Goal: Obtain resource: Download file/media

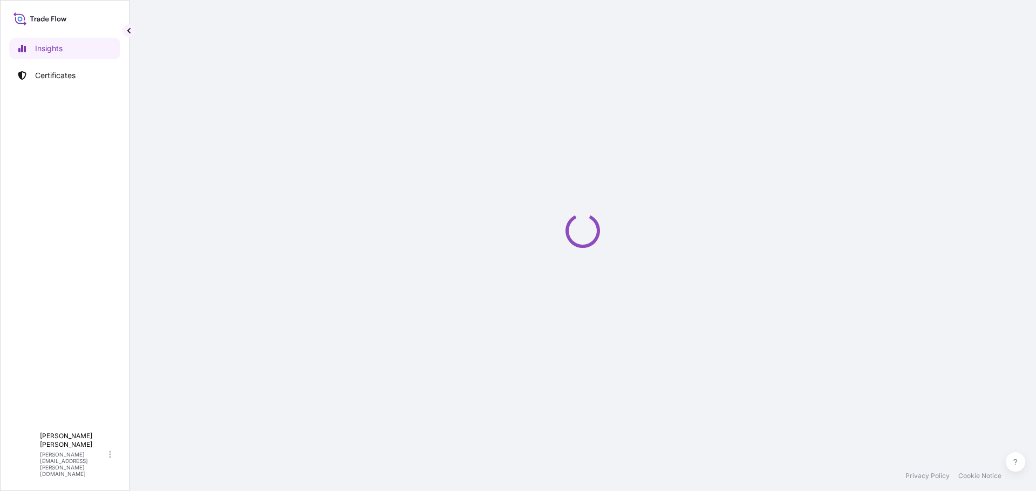
select select "2025"
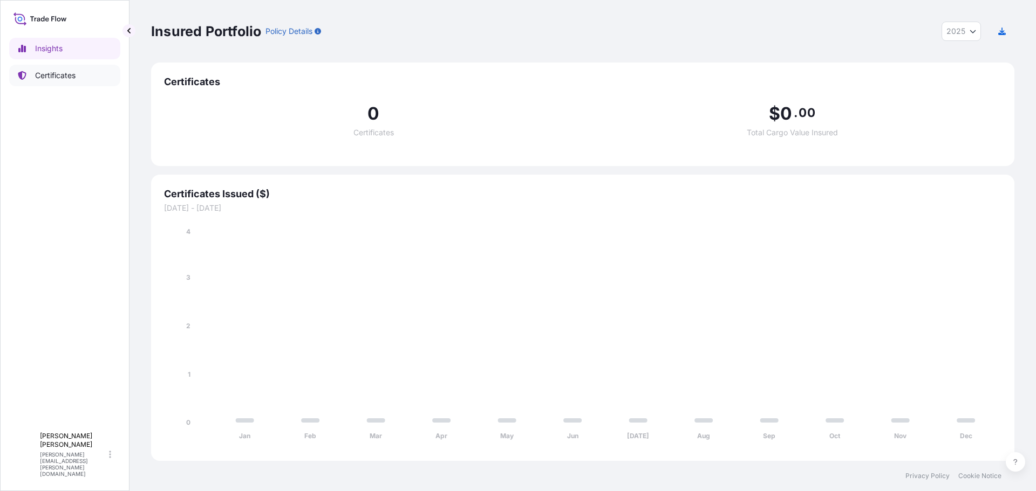
click at [46, 81] on link "Certificates" at bounding box center [64, 76] width 111 height 22
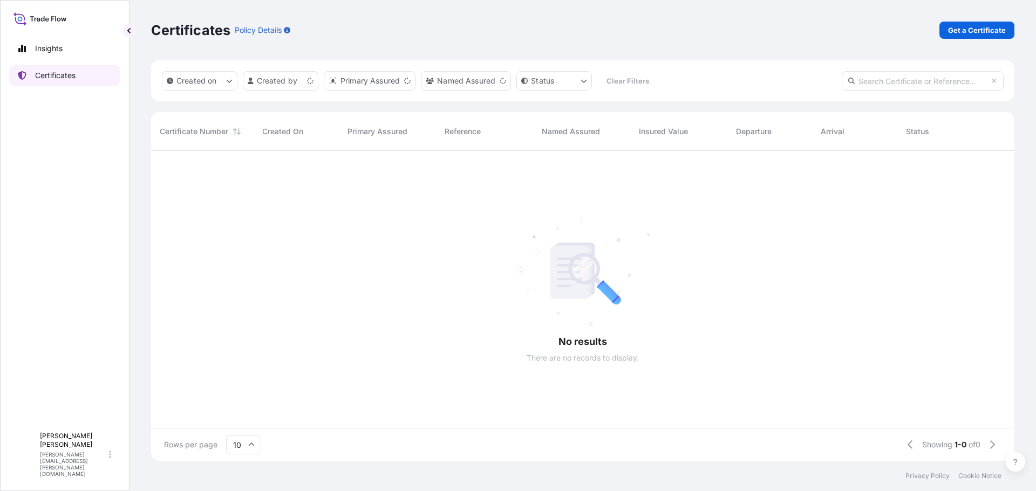
scroll to position [308, 855]
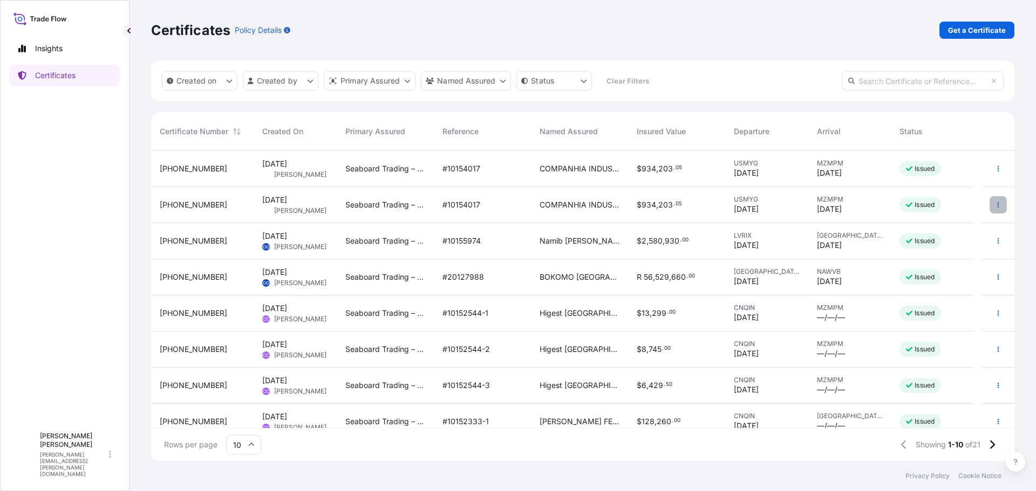
click at [997, 207] on icon "button" at bounding box center [998, 204] width 2 height 5
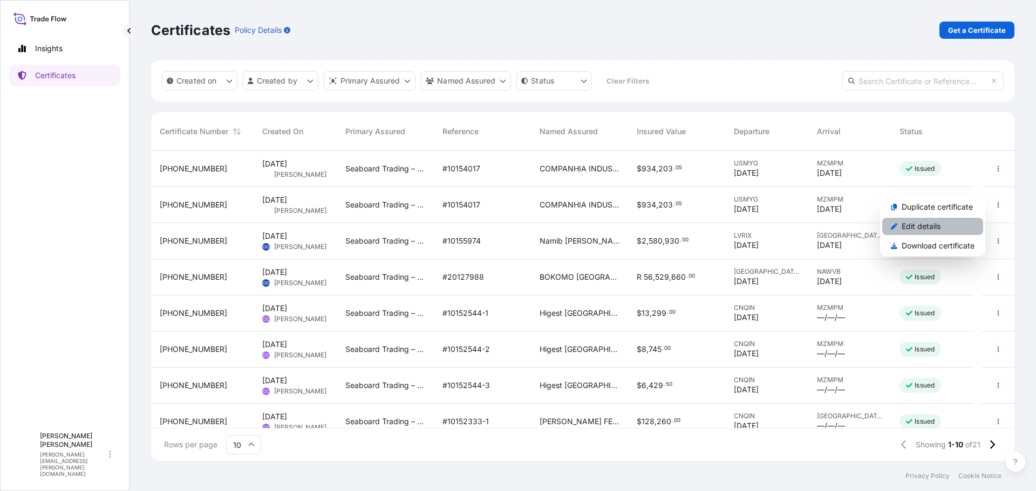
click at [931, 226] on p "Edit details" at bounding box center [920, 226] width 39 height 11
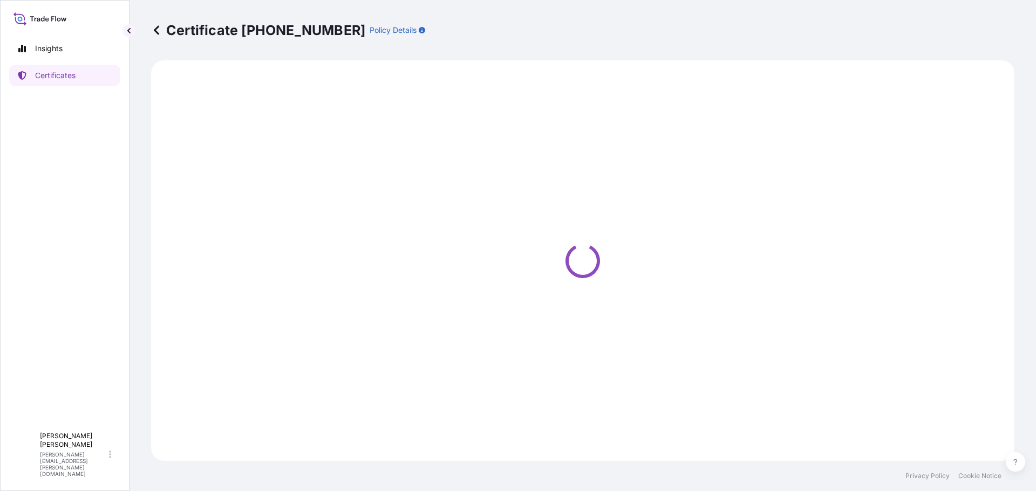
select select "Ocean Vessel"
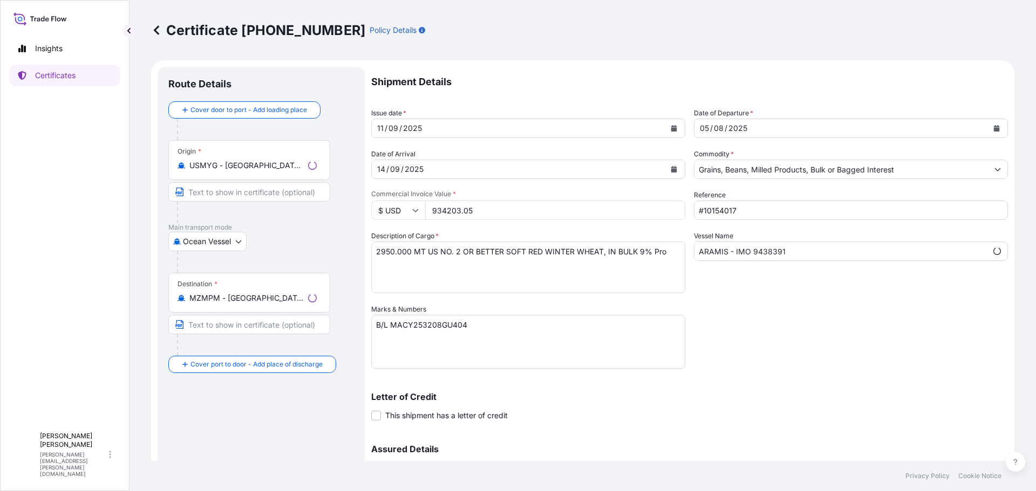
select select "31641"
click at [51, 82] on link "Certificates" at bounding box center [64, 76] width 111 height 22
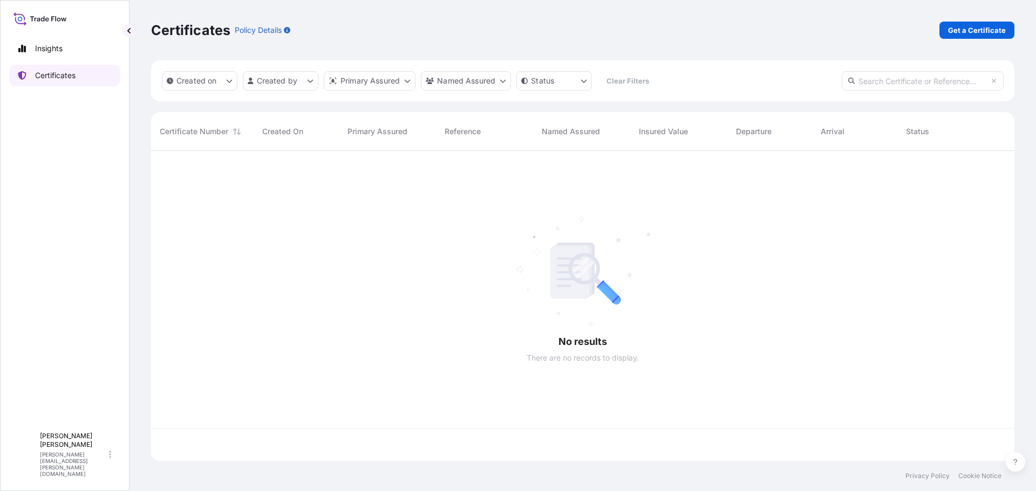
scroll to position [308, 855]
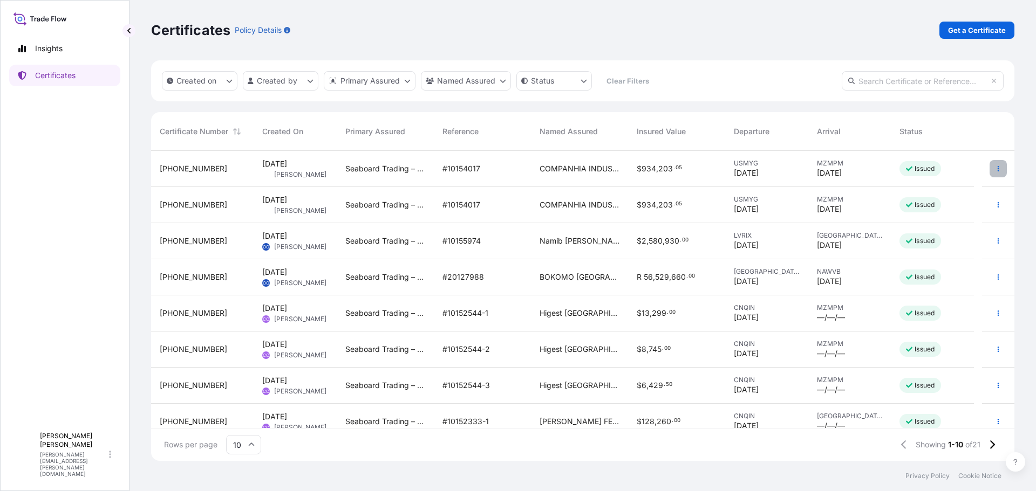
click at [995, 170] on button "button" at bounding box center [997, 168] width 17 height 17
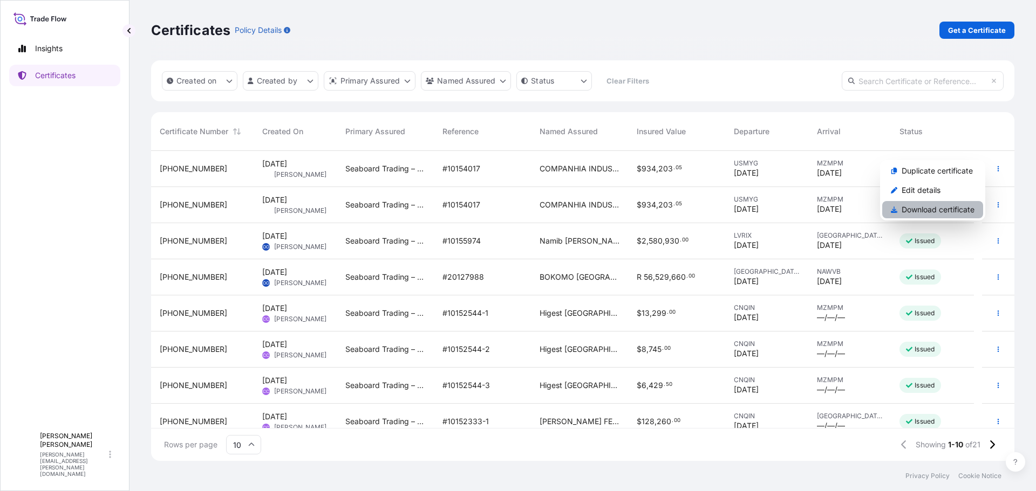
click at [951, 210] on p "Download certificate" at bounding box center [937, 209] width 73 height 11
